Goal: Task Accomplishment & Management: Manage account settings

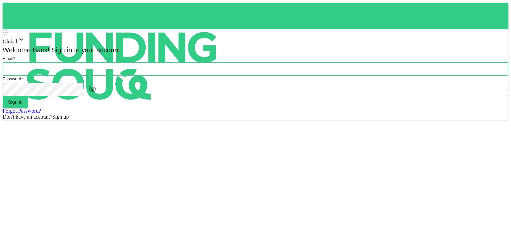
click at [243, 76] on input "email" at bounding box center [256, 68] width 506 height 13
type input "[PERSON_NAME][EMAIL_ADDRESS][DOMAIN_NAME]"
click at [28, 108] on button "Sign in" at bounding box center [15, 102] width 25 height 12
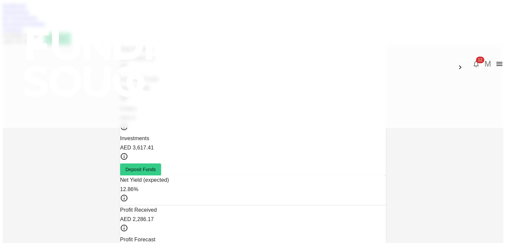
click at [37, 20] on link "My Investments" at bounding box center [20, 18] width 35 height 6
